Goal: Task Accomplishment & Management: Complete application form

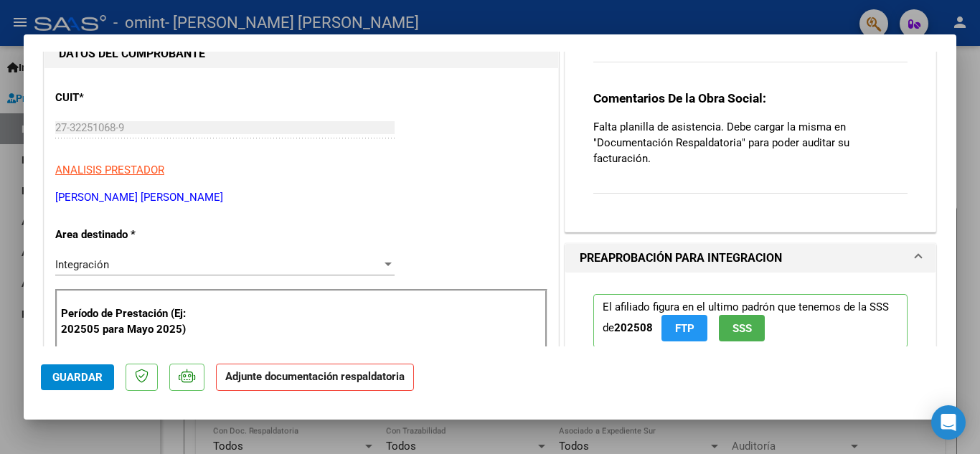
scroll to position [144, 0]
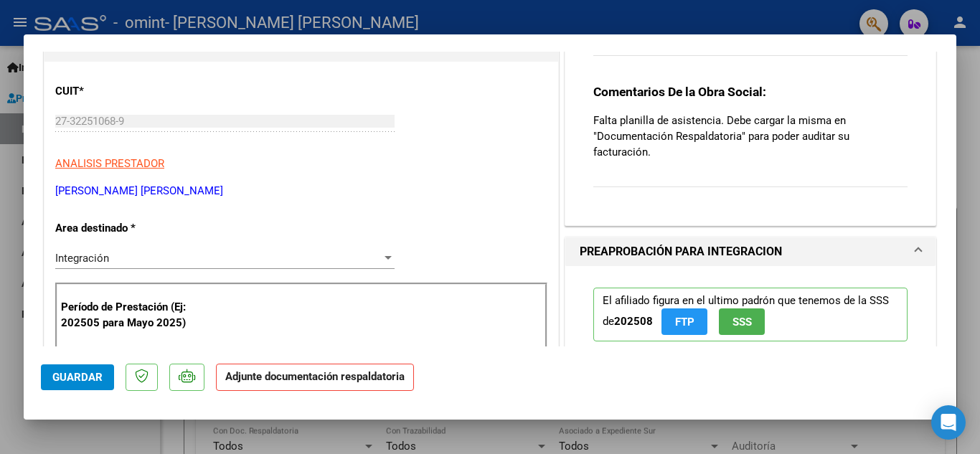
click at [386, 375] on strong "Adjunte documentación respaldatoria" at bounding box center [314, 376] width 179 height 13
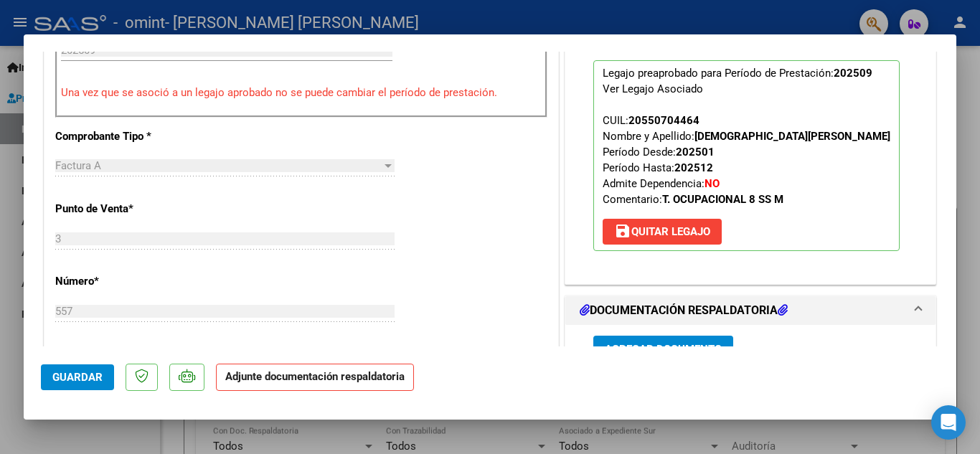
click at [961, 220] on div at bounding box center [490, 227] width 980 height 454
type input "$ 0,00"
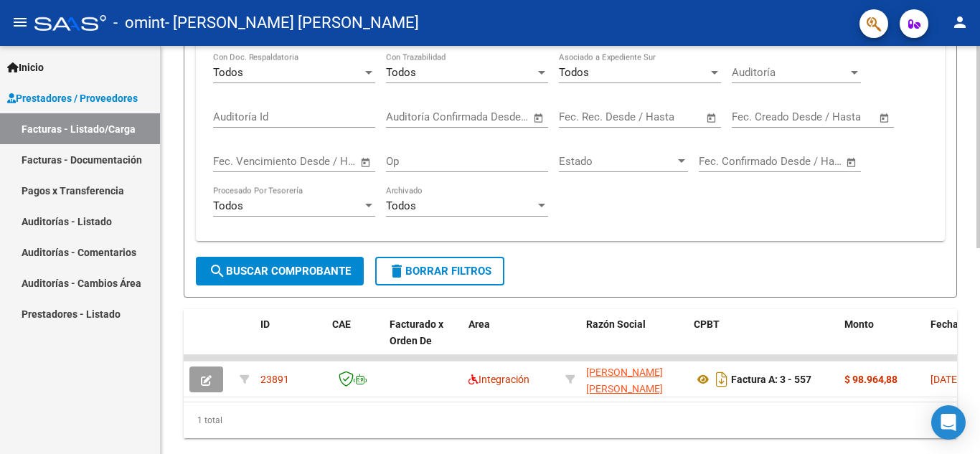
scroll to position [415, 0]
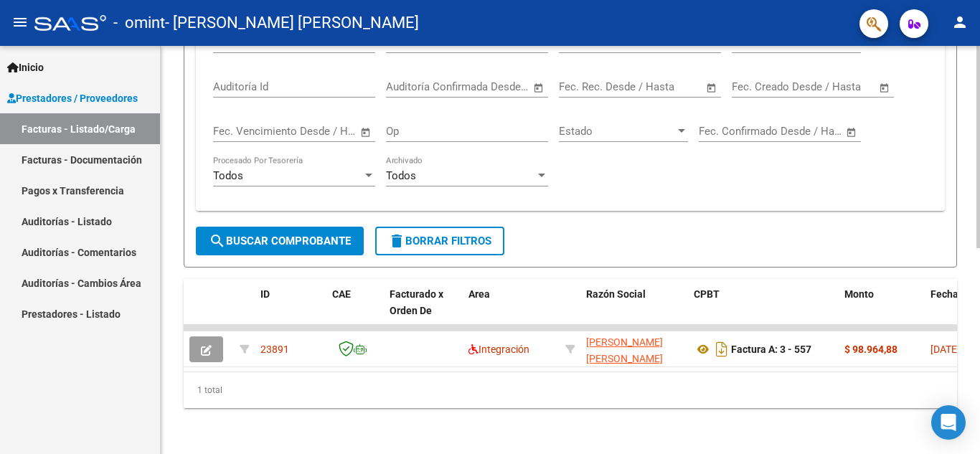
click at [979, 391] on div at bounding box center [978, 353] width 4 height 202
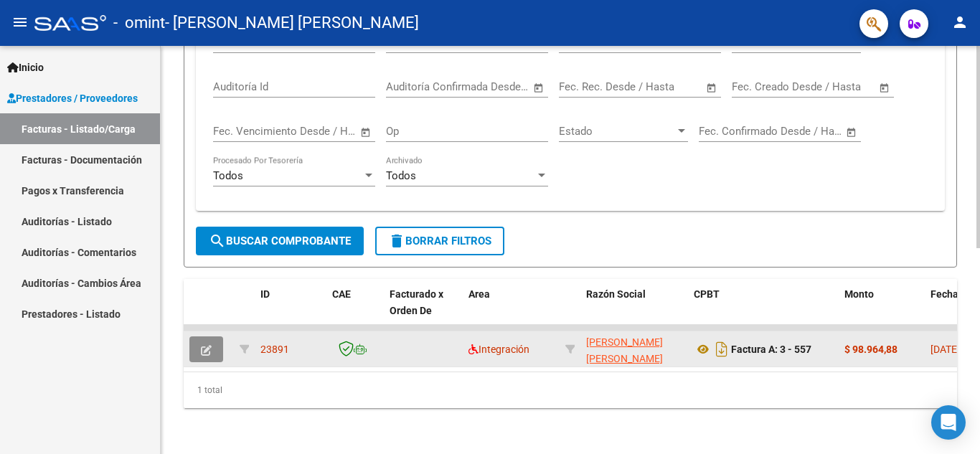
click at [212, 340] on button "button" at bounding box center [206, 349] width 34 height 26
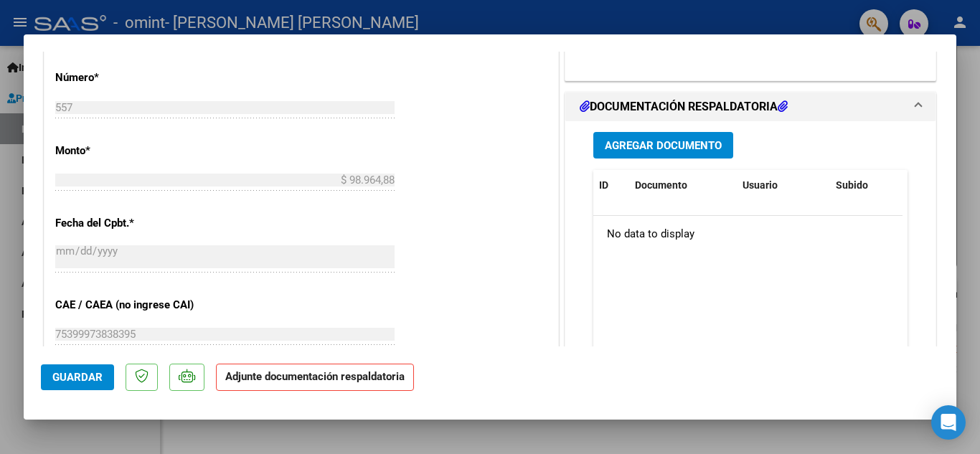
scroll to position [660, 0]
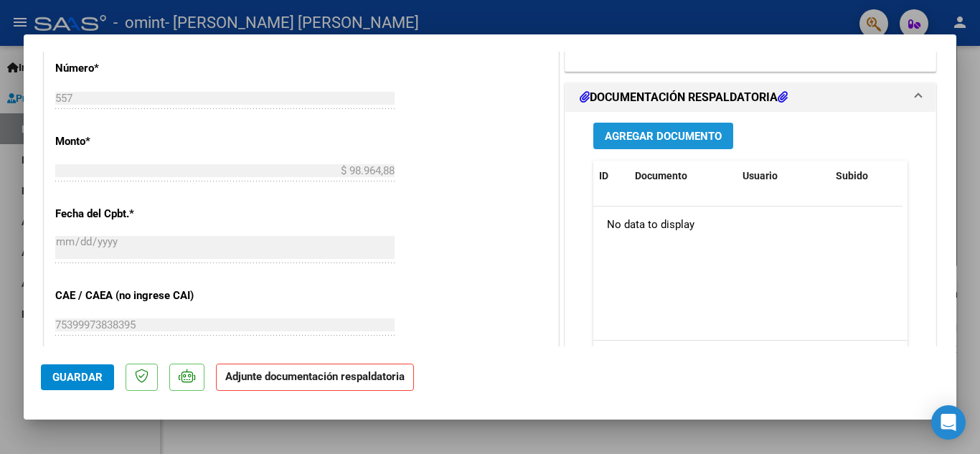
click at [610, 123] on button "Agregar Documento" at bounding box center [663, 136] width 140 height 27
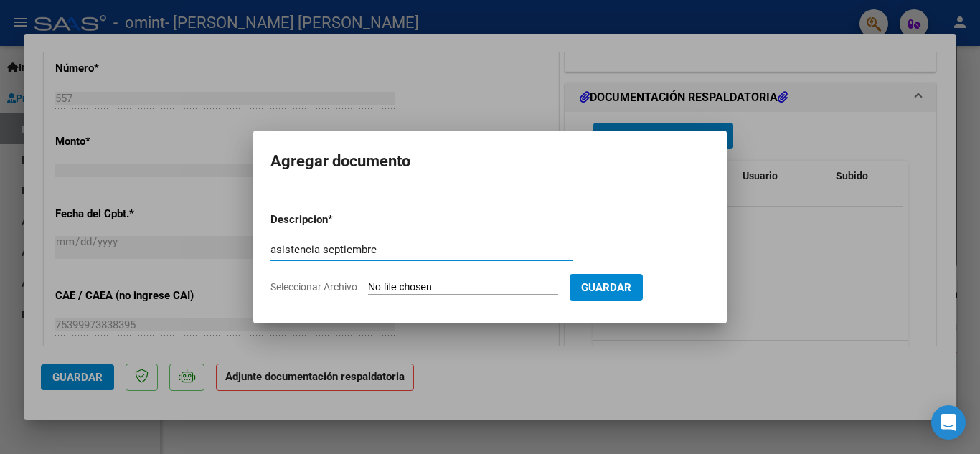
type input "asistencia septiembre"
click at [495, 288] on input "Seleccionar Archivo" at bounding box center [463, 288] width 190 height 14
type input "C:\fakepath\[PERSON_NAME] asistencia septiembre.jpeg"
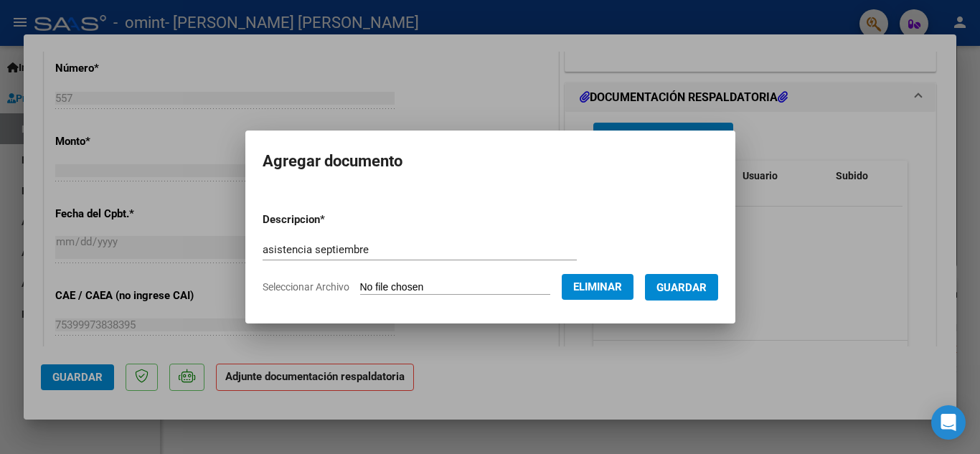
click at [682, 292] on span "Guardar" at bounding box center [681, 287] width 50 height 13
